Goal: Navigation & Orientation: Find specific page/section

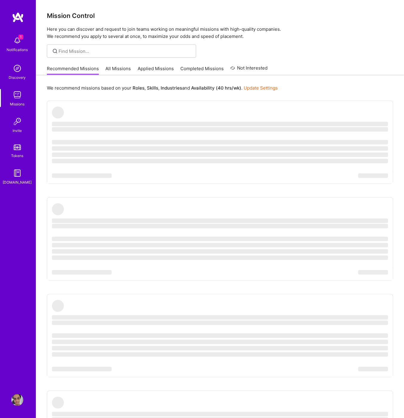
click at [16, 47] on div "Notifications" at bounding box center [17, 50] width 21 height 6
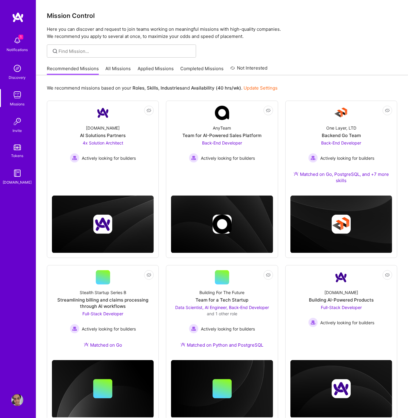
click at [274, 129] on div "Notifications Discovery Missions Invite Tokens [DOMAIN_NAME] Profile Close Show…" at bounding box center [204, 217] width 408 height 434
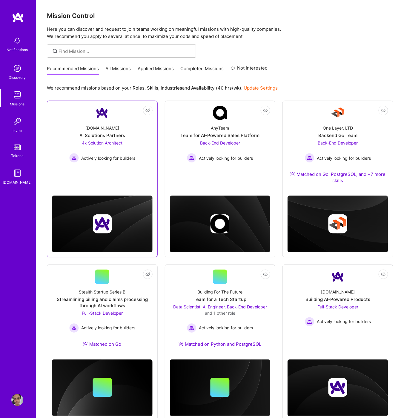
scroll to position [17, 0]
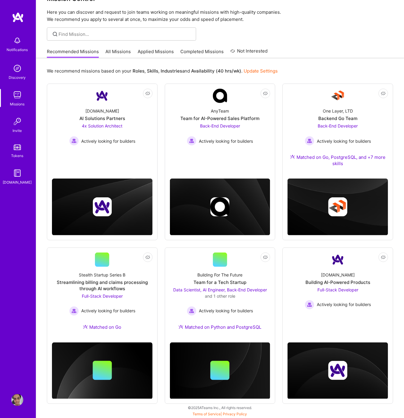
click at [11, 402] on link "Profile" at bounding box center [17, 400] width 15 height 12
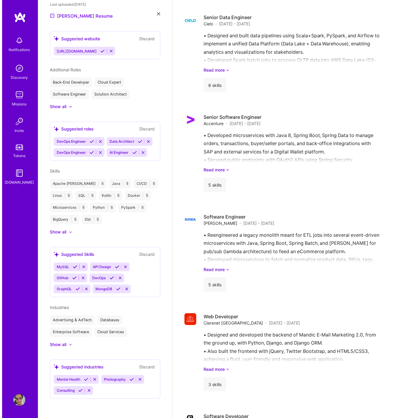
scroll to position [958, 0]
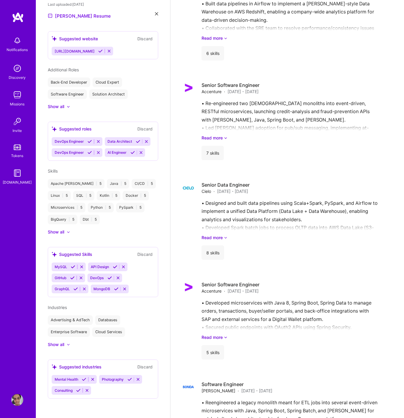
click at [14, 51] on div "Notifications" at bounding box center [17, 50] width 21 height 6
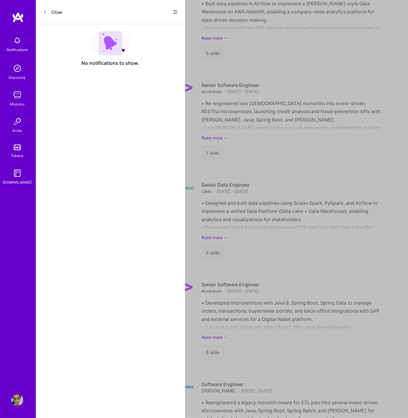
click at [16, 72] on img at bounding box center [17, 68] width 12 height 12
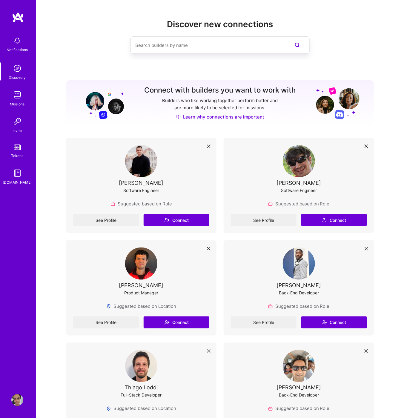
click at [24, 87] on div "Notifications Discovery Missions Invite Tokens [DOMAIN_NAME]" at bounding box center [18, 109] width 36 height 152
click at [23, 96] on link "Missions" at bounding box center [17, 98] width 37 height 18
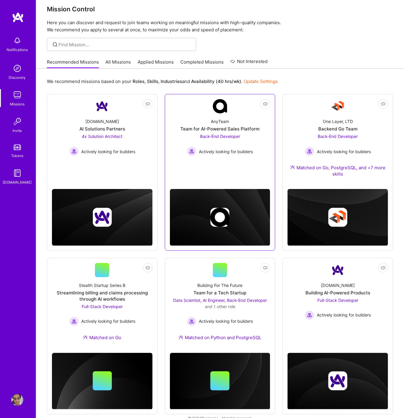
scroll to position [17, 0]
